Goal: Task Accomplishment & Management: Manage account settings

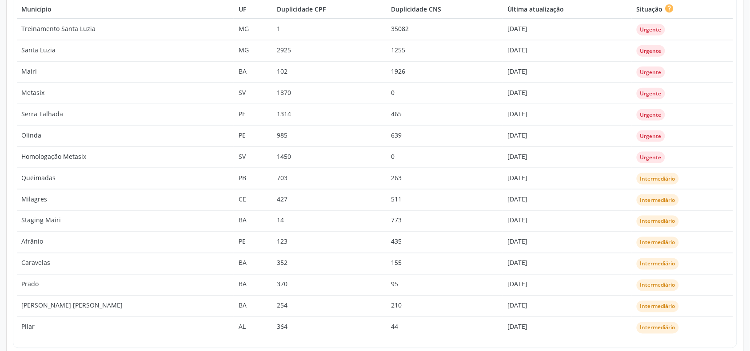
scroll to position [321, 0]
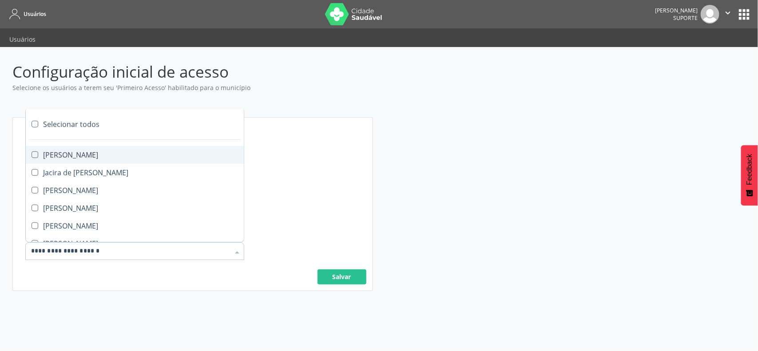
click at [231, 252] on div at bounding box center [237, 252] width 13 height 15
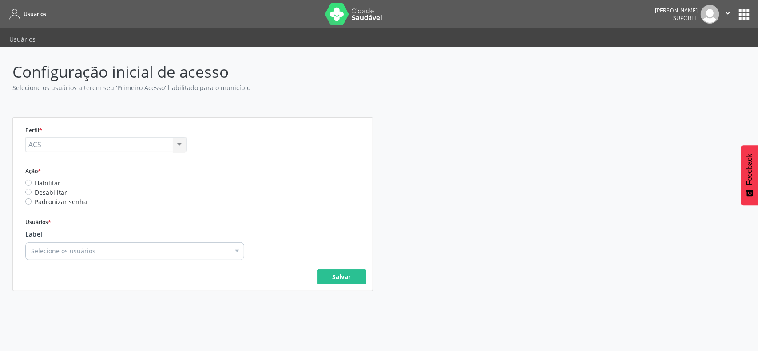
click at [356, 169] on div "Perfil * ACS ACS Administrador Administrador do Liga Saudável Coordenador Coord…" at bounding box center [192, 204] width 347 height 161
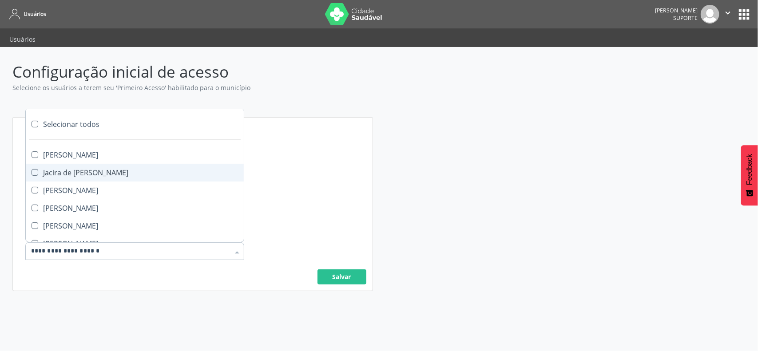
click at [152, 245] on div at bounding box center [134, 252] width 219 height 18
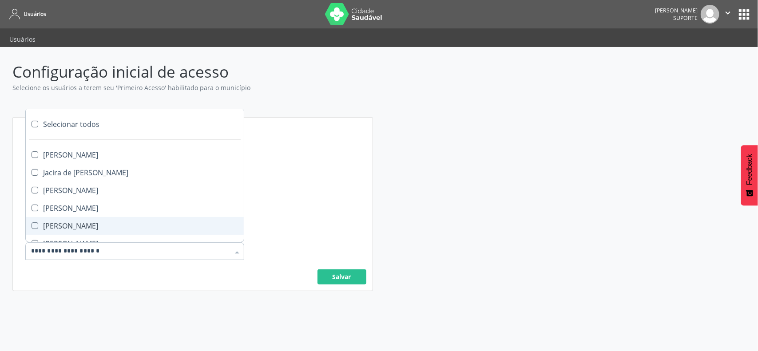
click at [320, 202] on div "Perfil * ACS ACS Administrador Administrador do Liga Saudável Coordenador Coord…" at bounding box center [192, 204] width 347 height 161
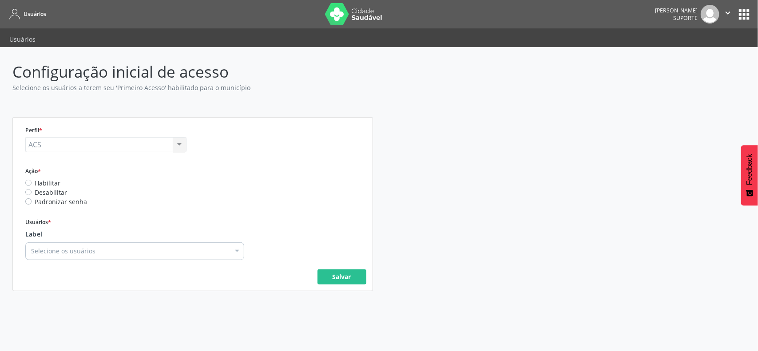
click at [89, 243] on div "Selecione os usuários" at bounding box center [134, 252] width 219 height 18
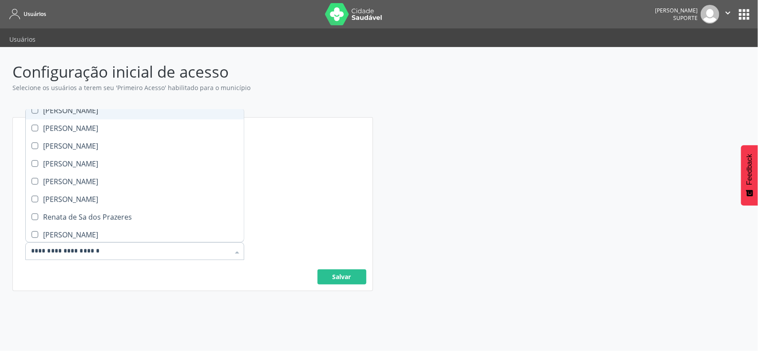
scroll to position [81, 0]
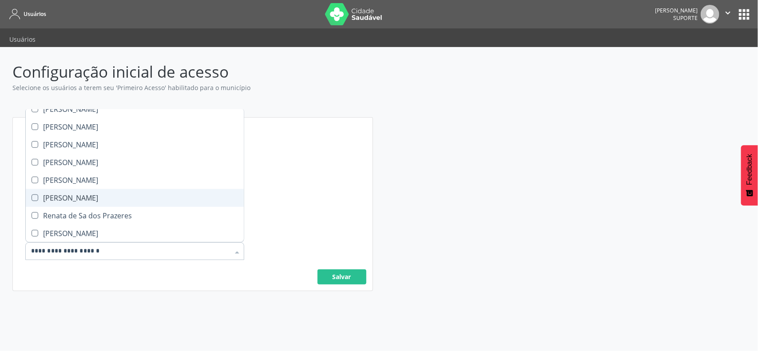
click at [474, 200] on div "Perfil * ACS ACS Administrador Administrador do Liga Saudável Coordenador Coord…" at bounding box center [379, 204] width 746 height 174
